Goal: Entertainment & Leisure: Consume media (video, audio)

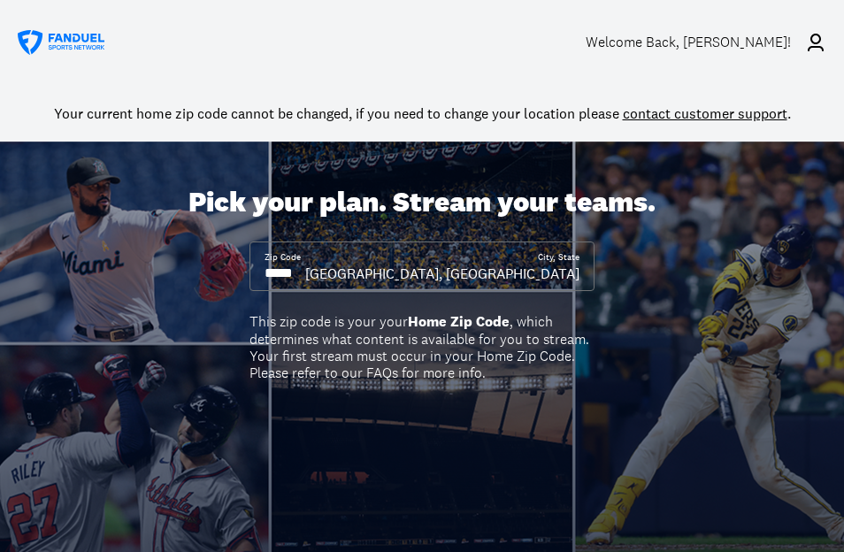
click at [726, 39] on div "Welcome Back , Daniel Britt!" at bounding box center [688, 42] width 205 height 17
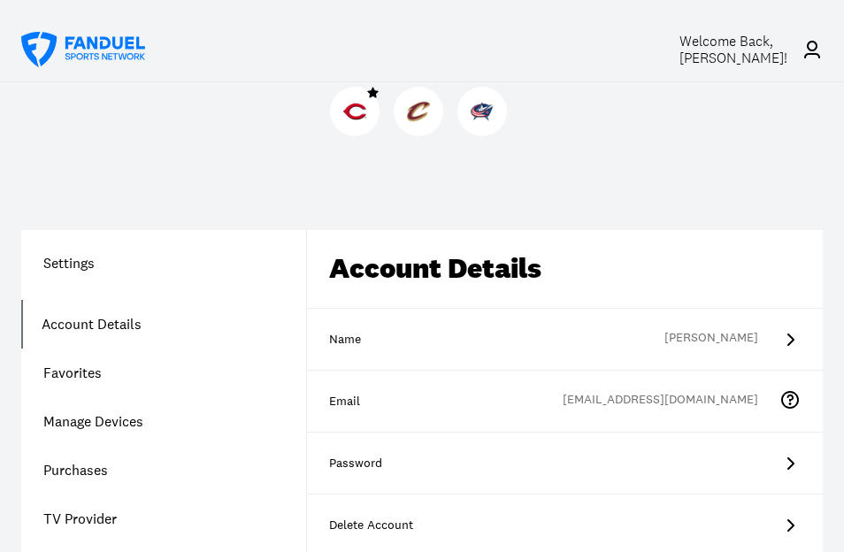
click at [357, 111] on img at bounding box center [354, 111] width 23 height 23
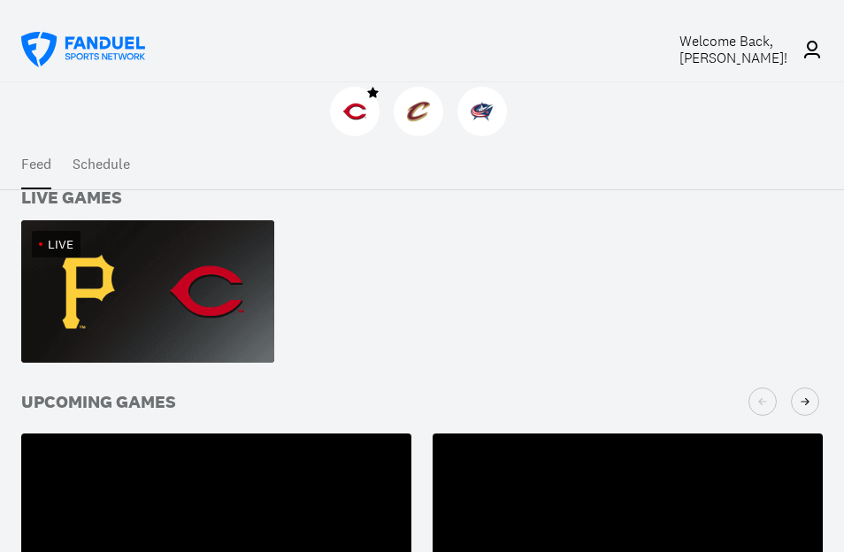
scroll to position [299, 0]
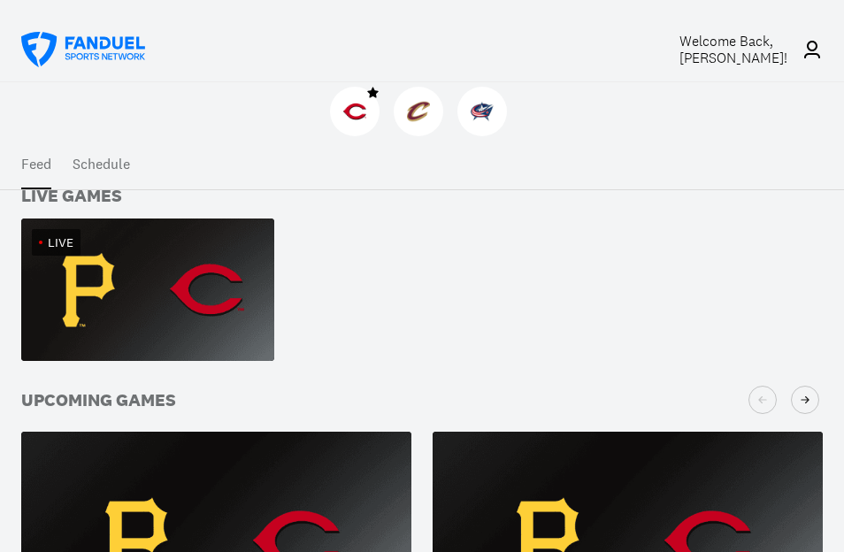
click at [127, 310] on img at bounding box center [147, 290] width 253 height 142
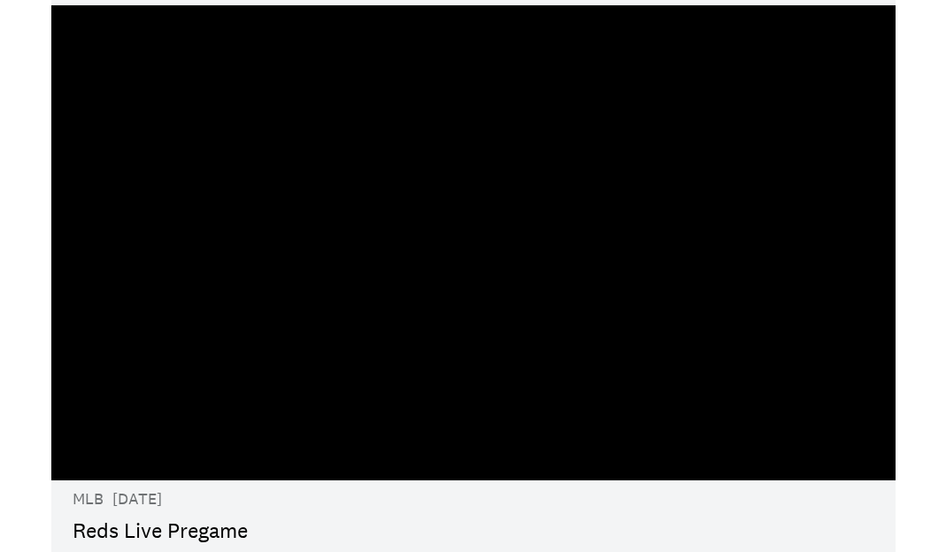
scroll to position [64, 0]
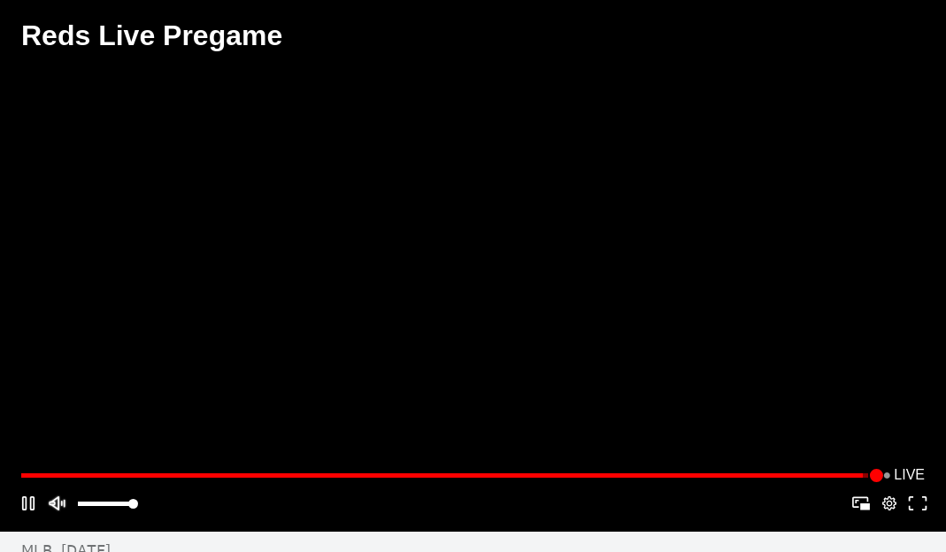
click at [57, 511] on button "Mute" at bounding box center [56, 503] width 28 height 28
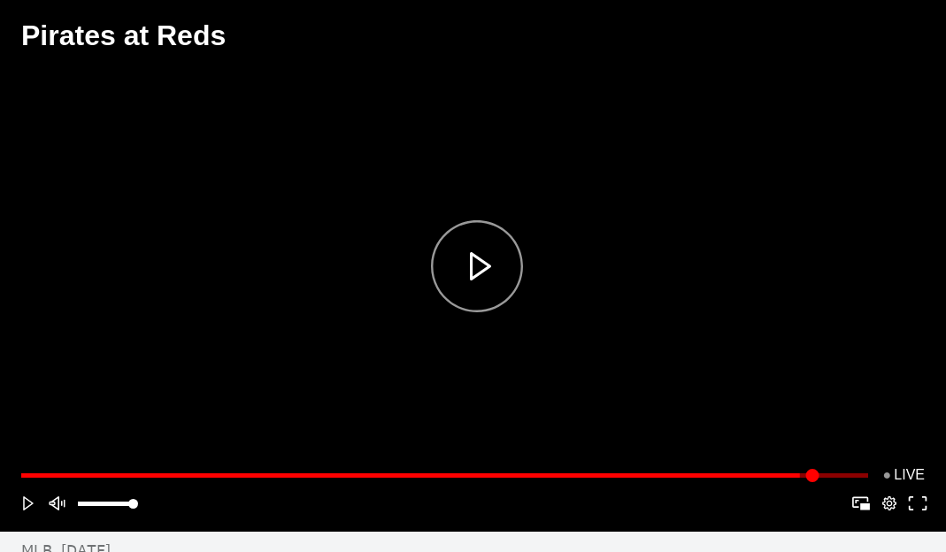
click at [481, 295] on div "Play" at bounding box center [477, 265] width 672 height 257
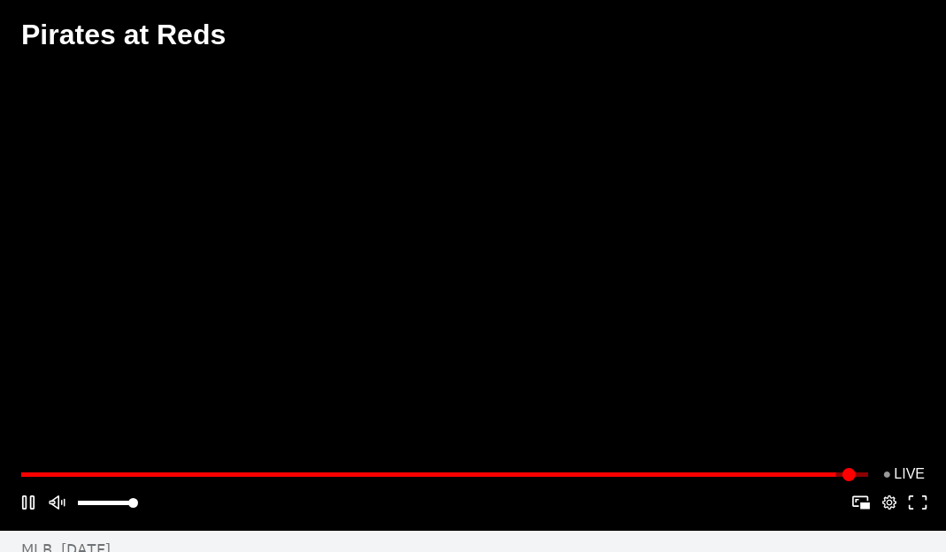
click at [137, 380] on button "Play/Pause" at bounding box center [476, 265] width 679 height 265
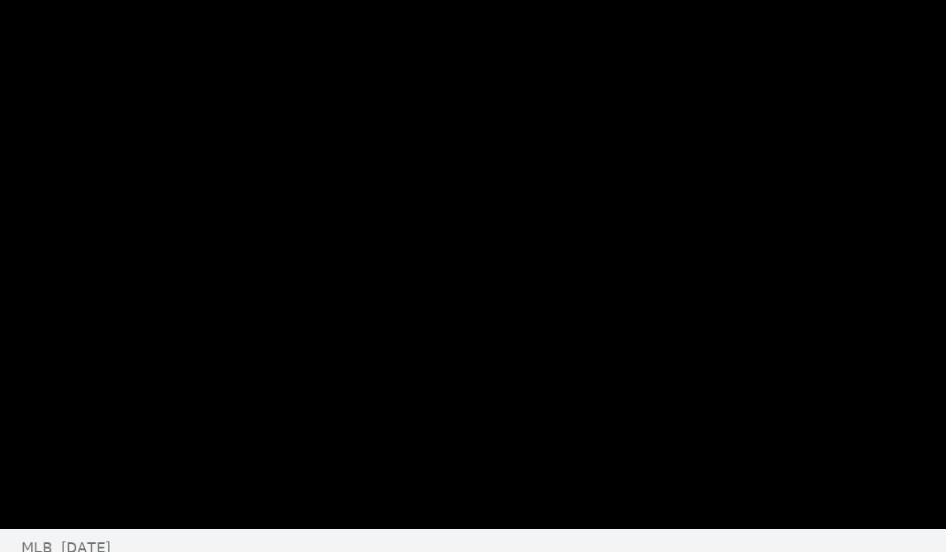
scroll to position [3, 0]
